Goal: Entertainment & Leisure: Consume media (video, audio)

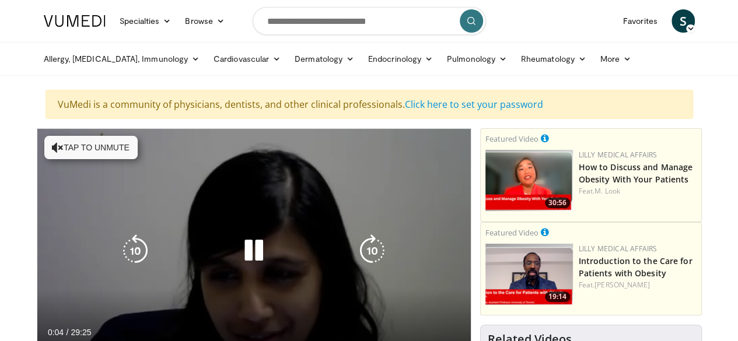
click at [49, 147] on button "Tap to unmute" at bounding box center [90, 147] width 93 height 23
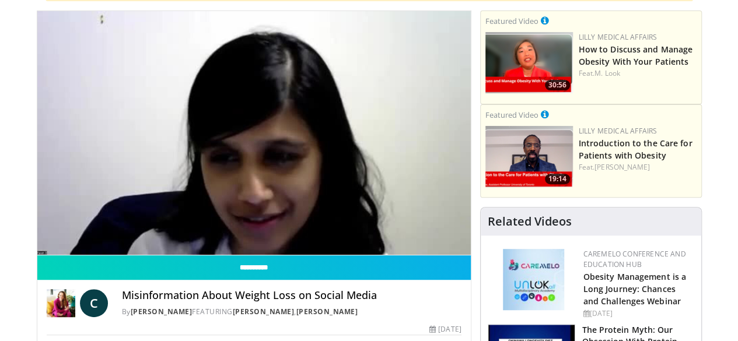
scroll to position [101, 0]
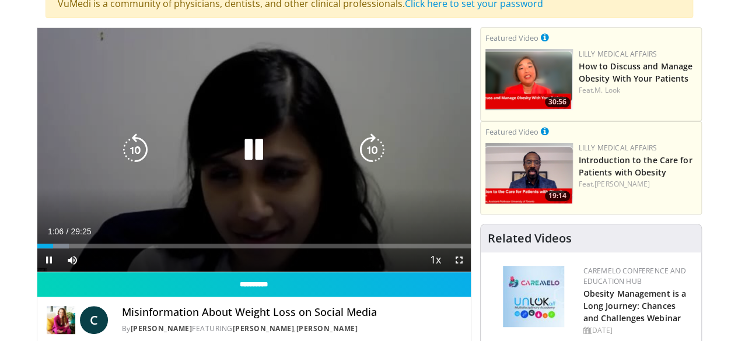
click at [314, 138] on div "10 seconds Tap to unmute" at bounding box center [253, 150] width 433 height 244
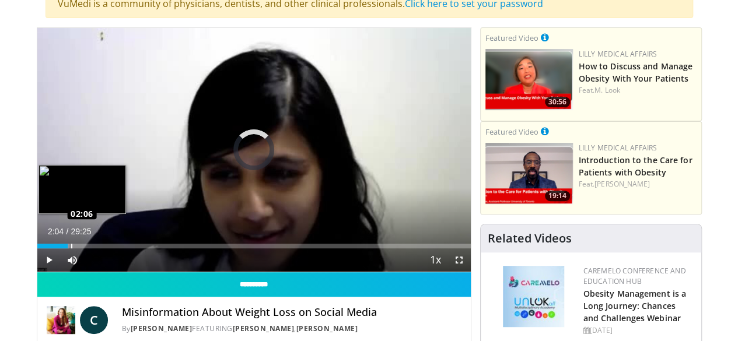
drag, startPoint x: 23, startPoint y: 268, endPoint x: 41, endPoint y: 269, distance: 18.7
click at [41, 248] on div "Loaded : 7.35% 02:04 02:06" at bounding box center [253, 246] width 433 height 5
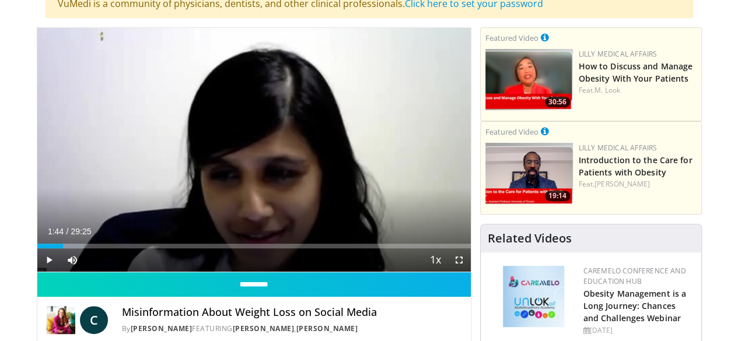
click at [37, 248] on div "Loaded : 10.74% 01:44 01:44" at bounding box center [253, 246] width 433 height 5
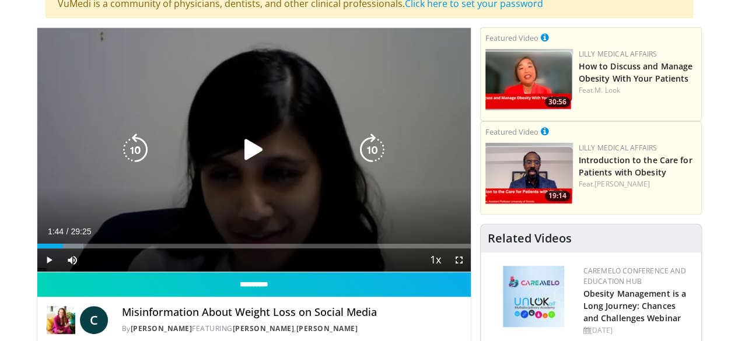
click at [221, 162] on div "Video Player" at bounding box center [254, 149] width 260 height 23
click at [239, 164] on icon "Video Player" at bounding box center [253, 150] width 33 height 33
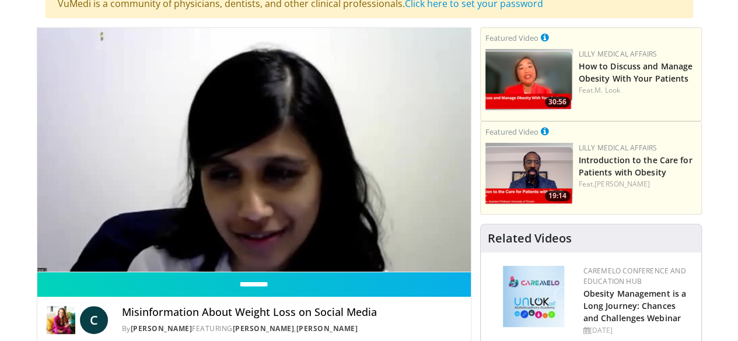
click at [239, 164] on div "10 seconds Tap to unmute" at bounding box center [253, 150] width 433 height 244
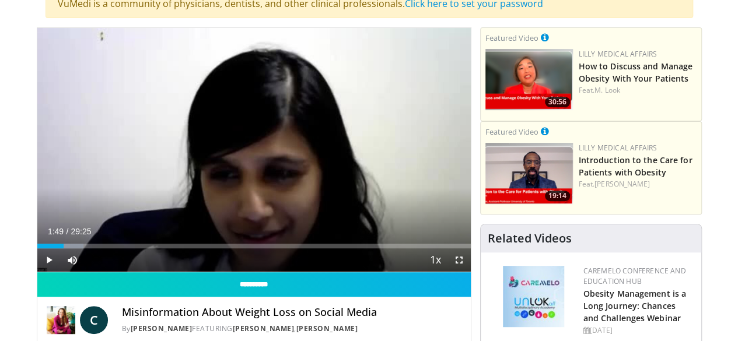
click at [239, 164] on div "10 seconds Tap to unmute" at bounding box center [253, 150] width 433 height 244
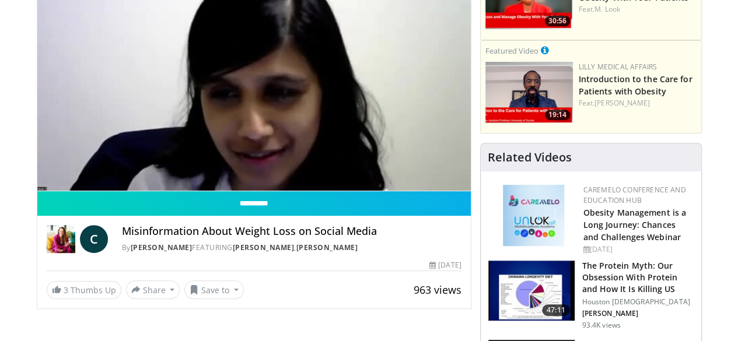
scroll to position [187, 0]
